Goal: Complete application form

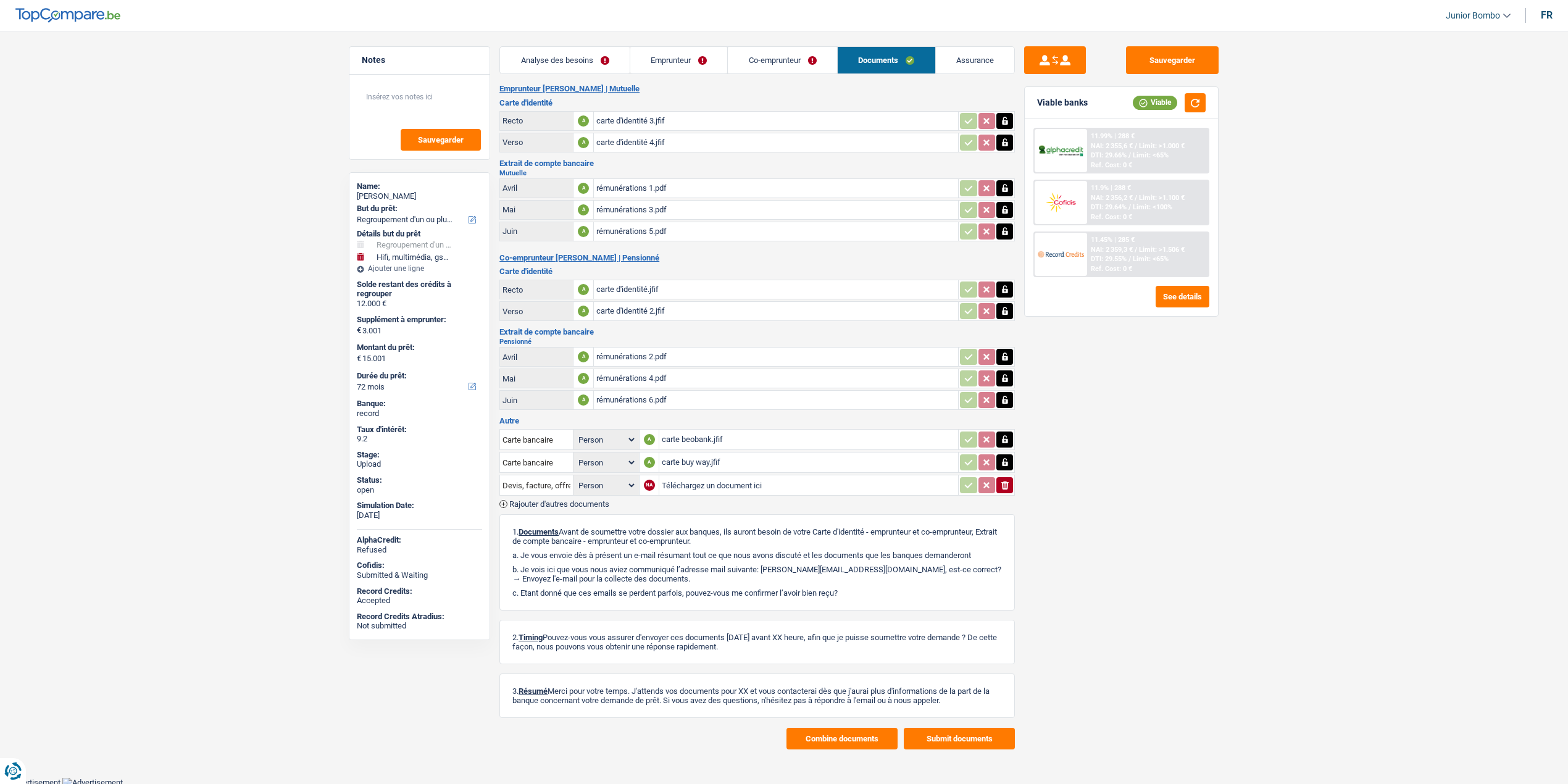
select select "refinancing"
select select "tech"
select select "72"
click at [389, 190] on div "Name:" at bounding box center [419, 186] width 126 height 10
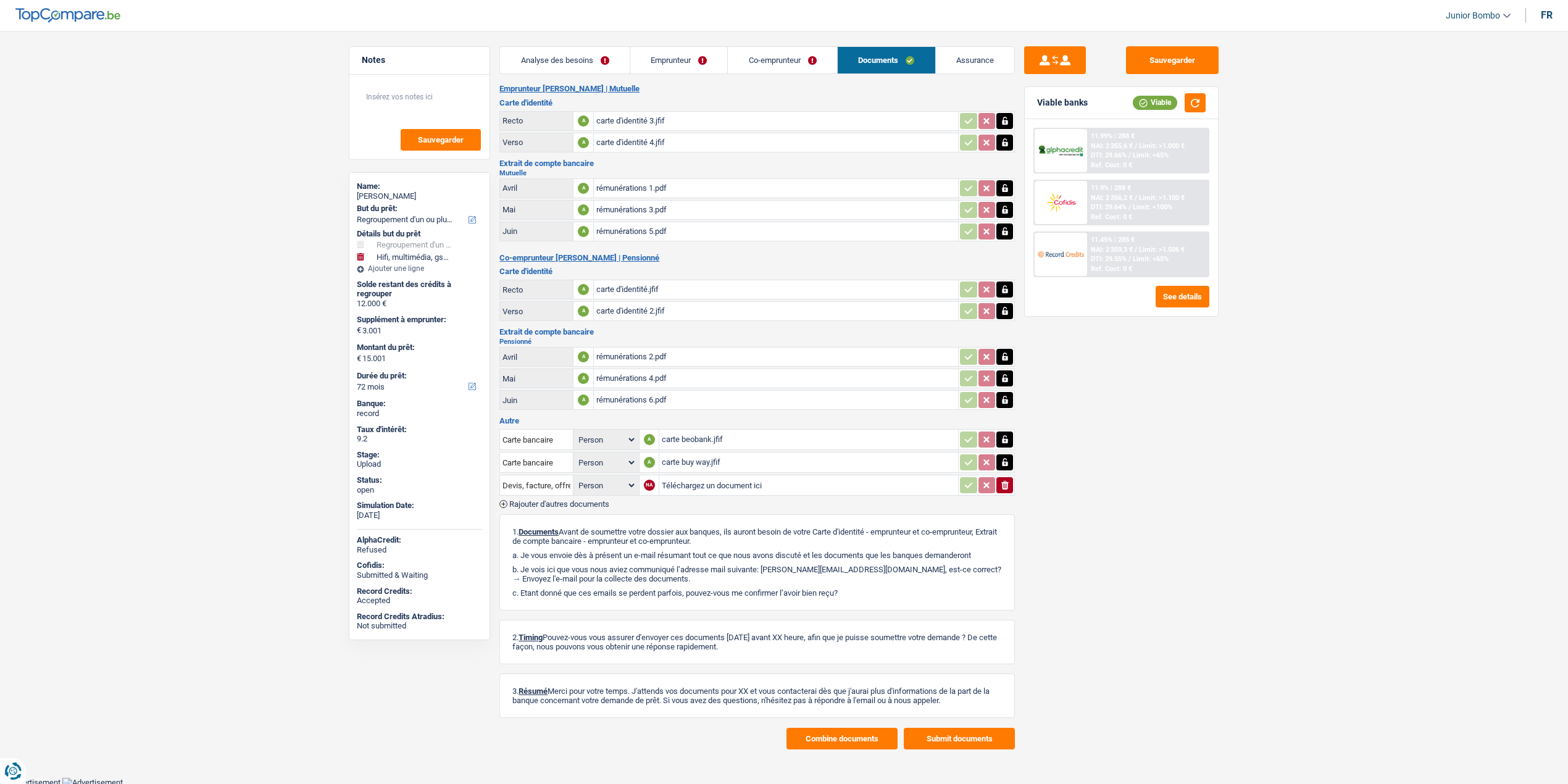
click at [389, 190] on div "Name:" at bounding box center [419, 186] width 126 height 10
click at [397, 200] on div "[PERSON_NAME]" at bounding box center [419, 196] width 126 height 10
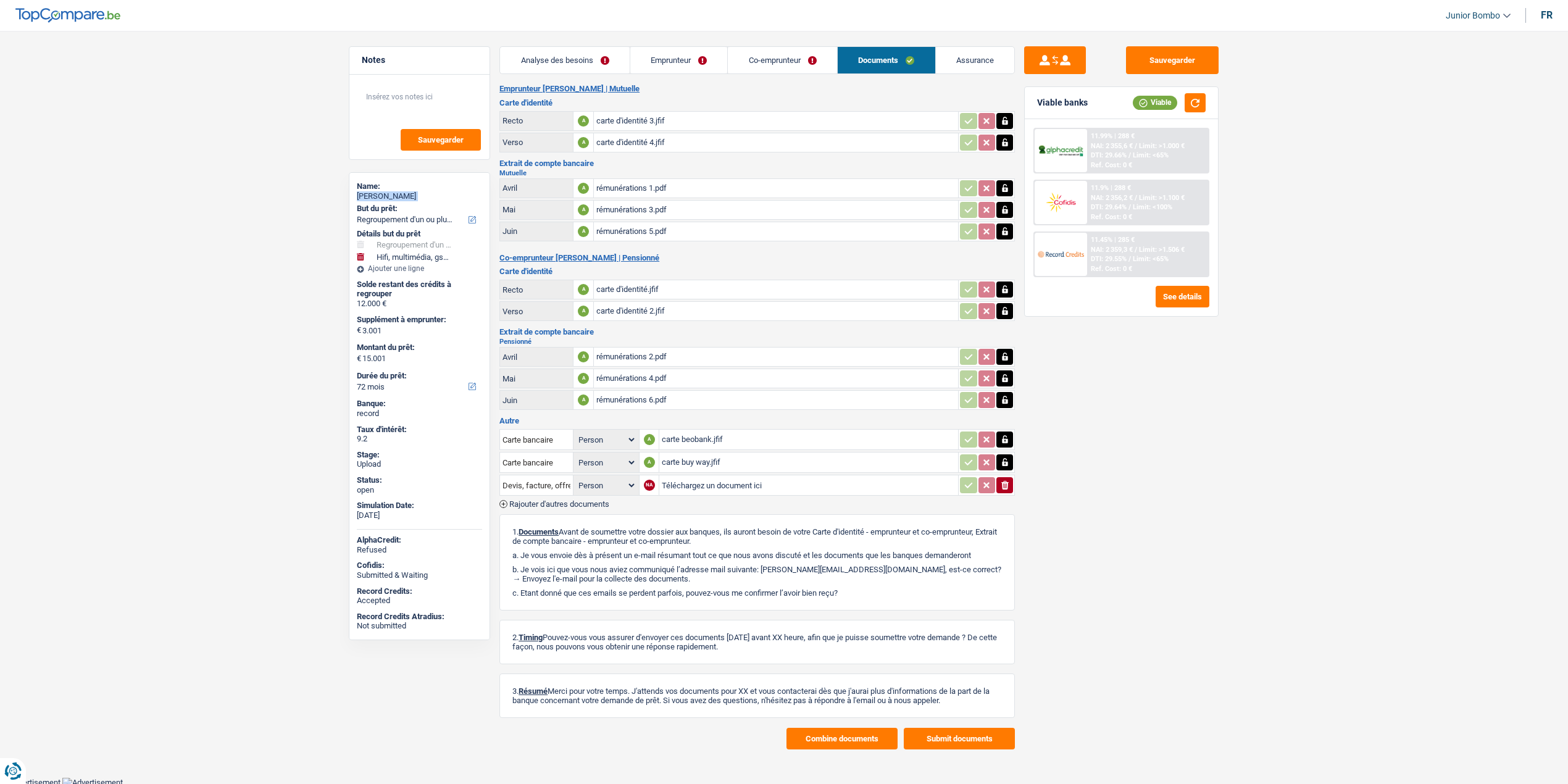
copy div "[PERSON_NAME]"
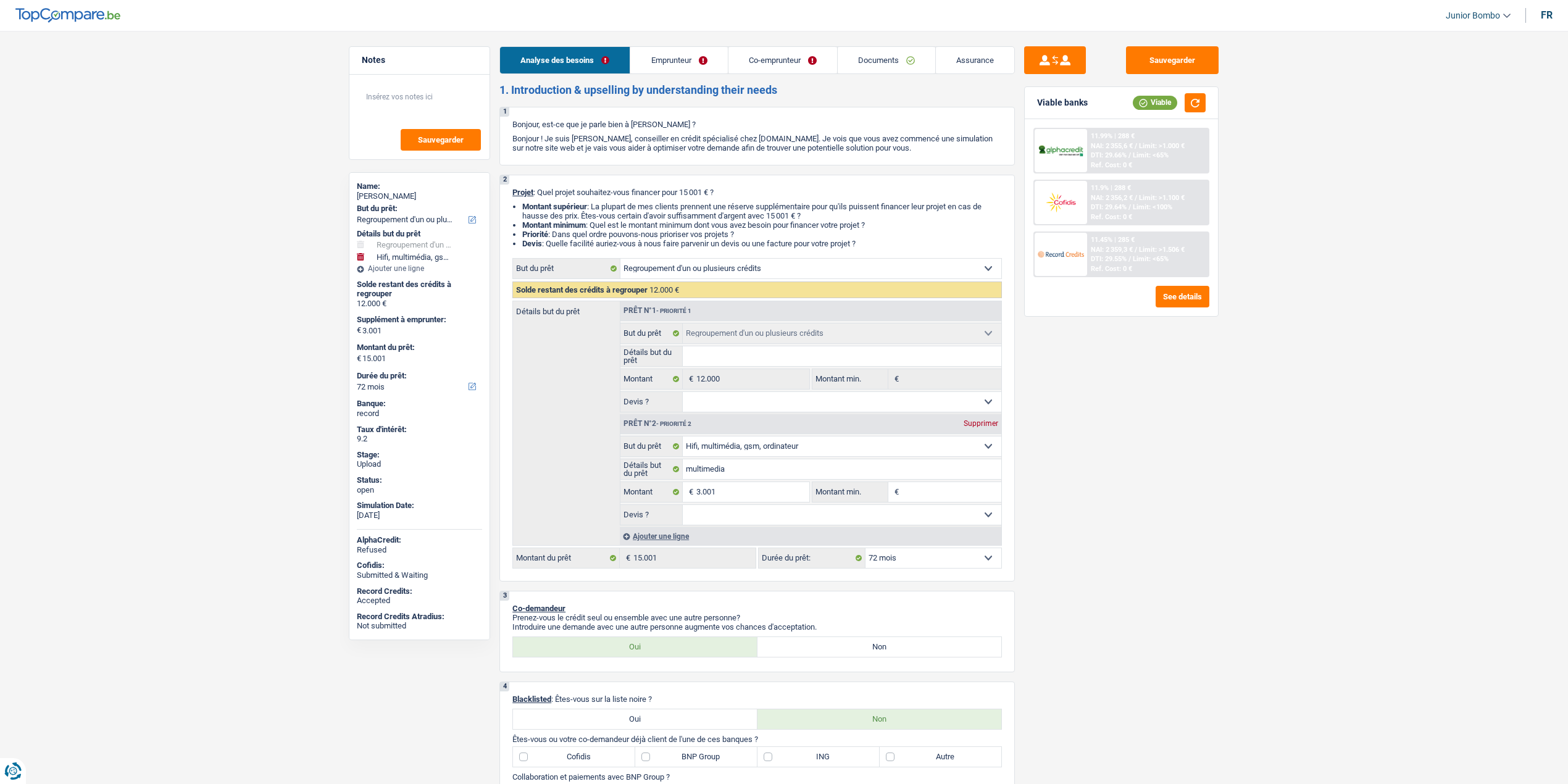
select select "refinancing"
select select "tech"
select select "72"
select select "refinancing"
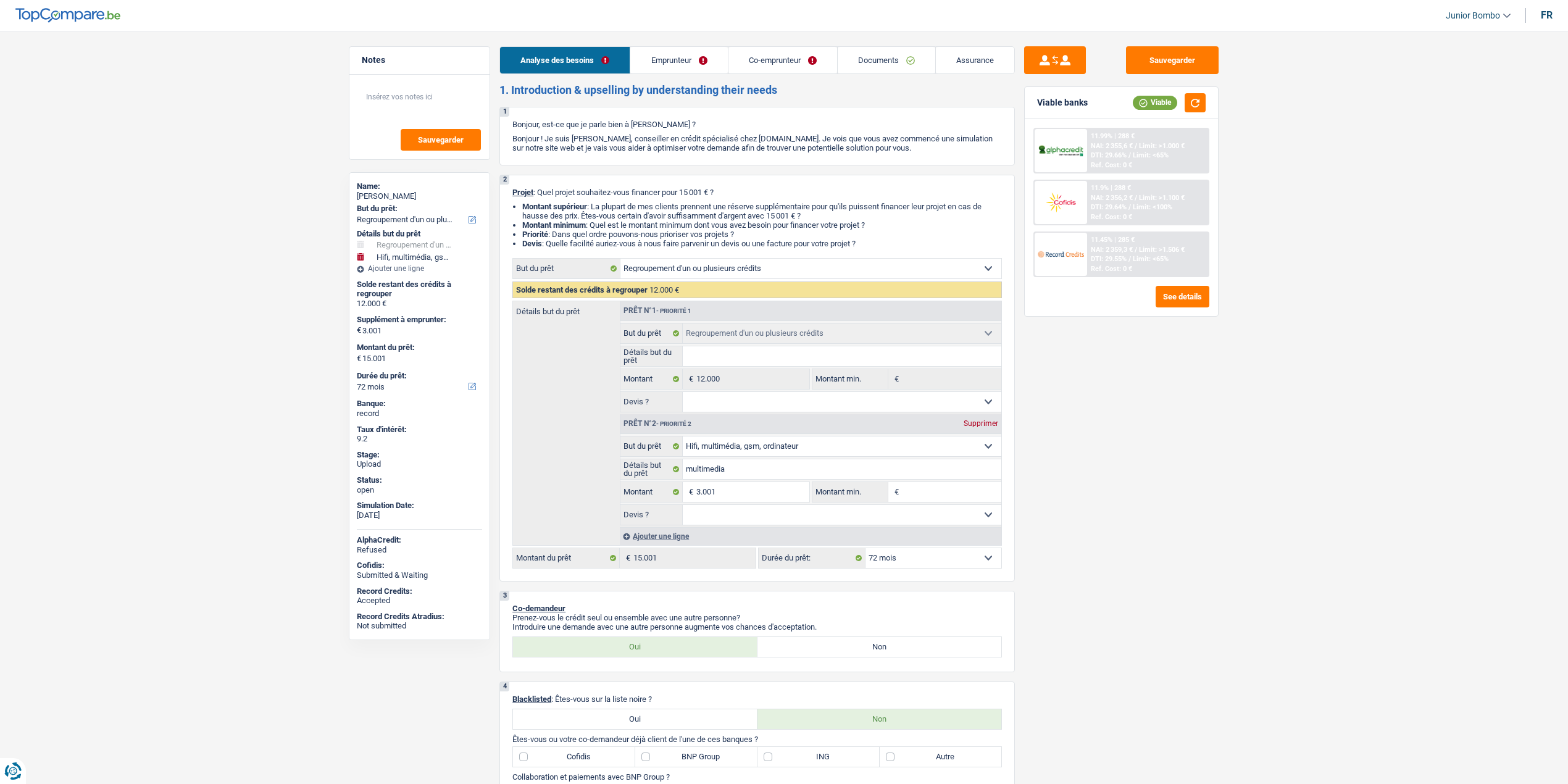
select select "refinancing"
select select "tech"
select select "72"
select select "mutuality"
select select "retired"
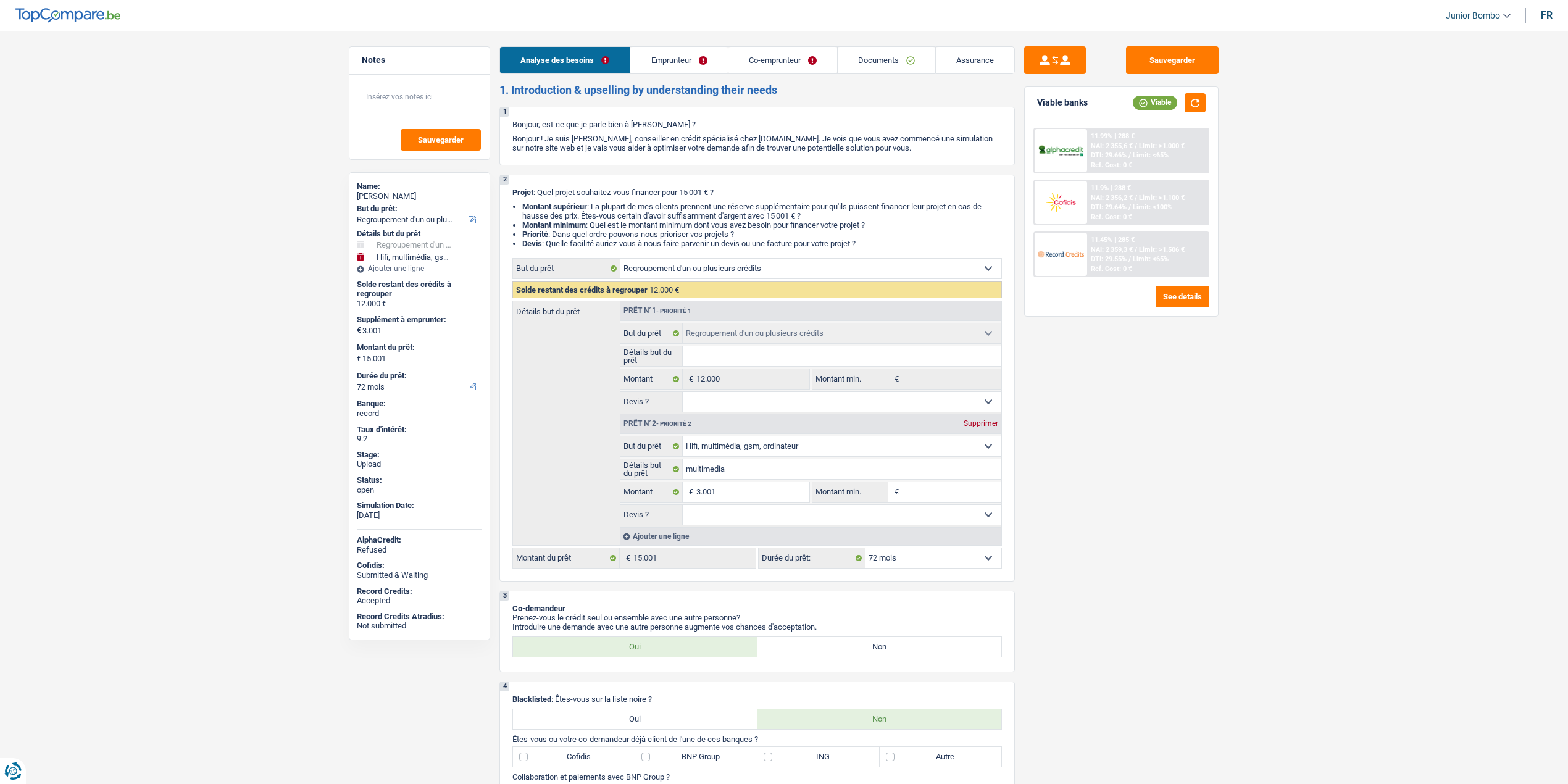
select select "mutualityIndemnity"
select select "pension"
select select "ownerWithMortgage"
select select "mortgage"
select select "300"
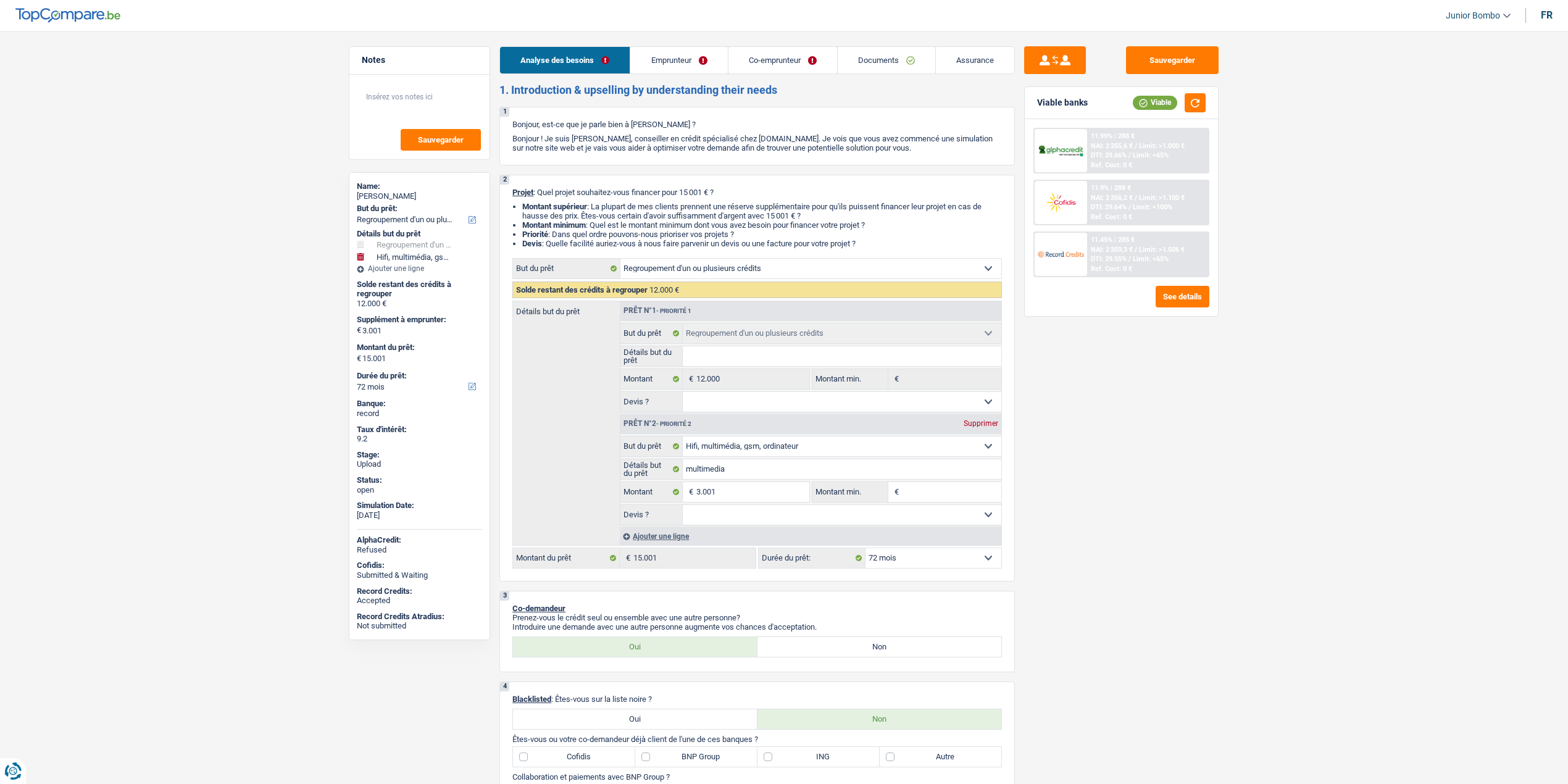
select select "personalLoan"
select select "smallWorks"
select select "36"
select select "cardOrCredit"
select select "refinancing"
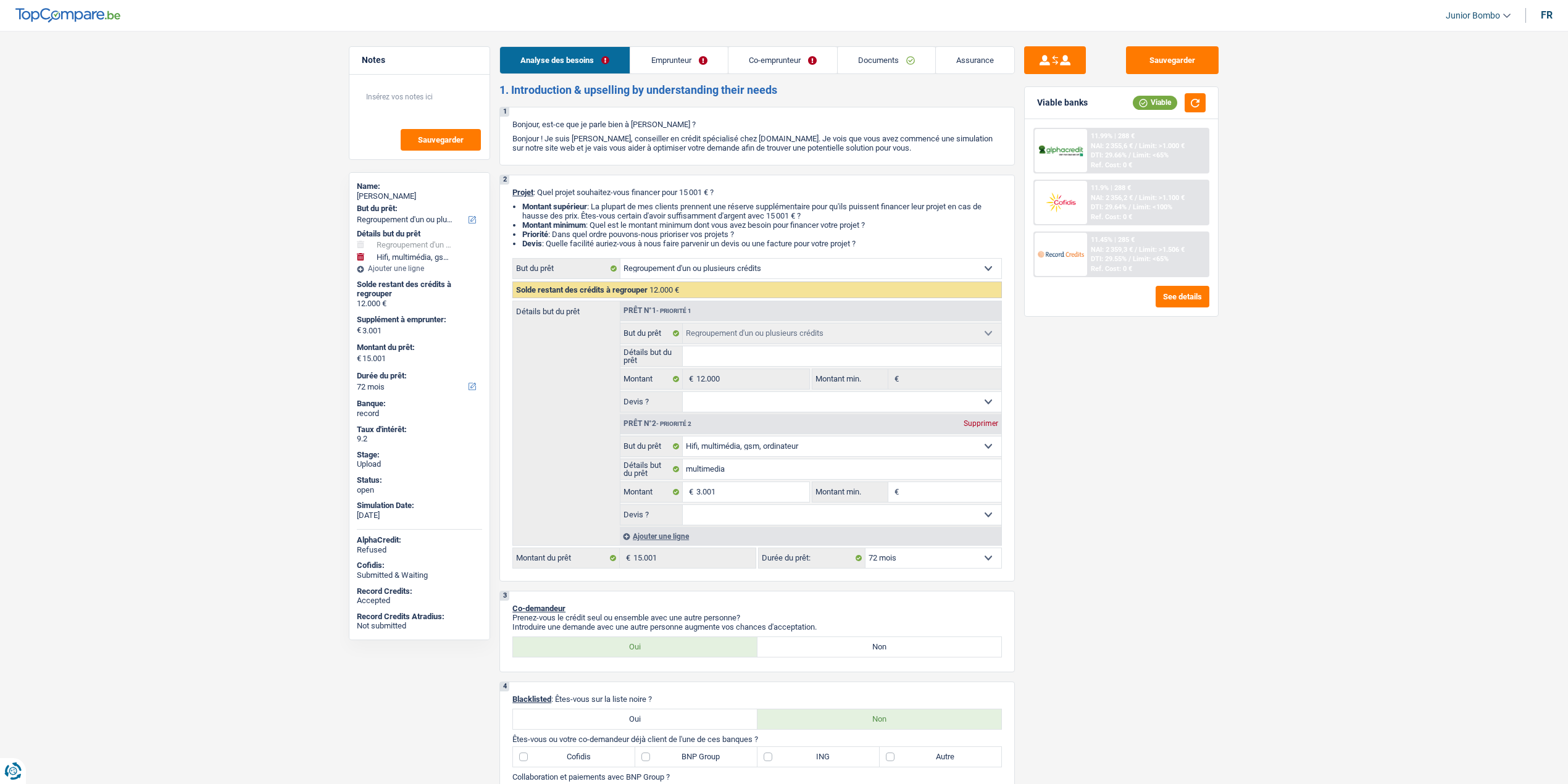
select select "refinancing"
select select "tech"
select select "72"
